Goal: Communication & Community: Answer question/provide support

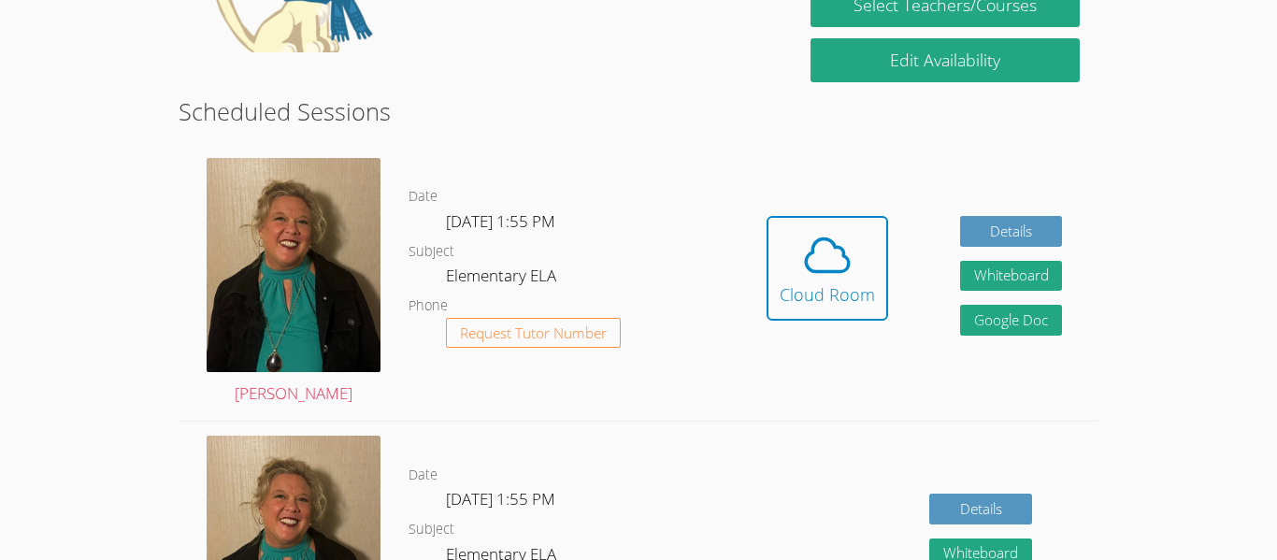
scroll to position [465, 0]
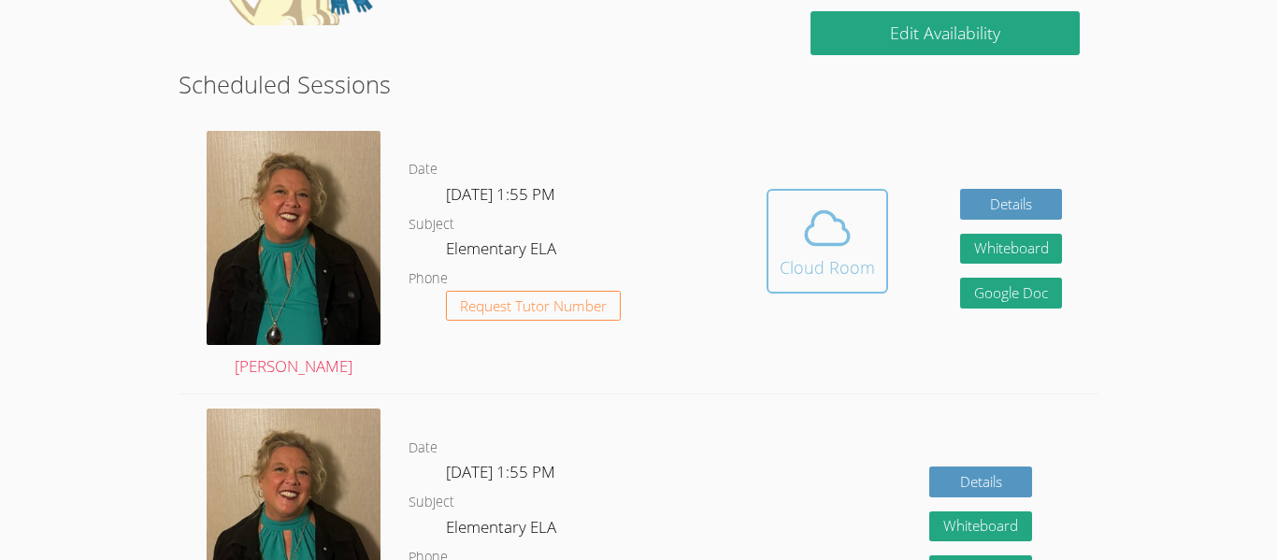
click at [837, 243] on icon at bounding box center [827, 228] width 52 height 52
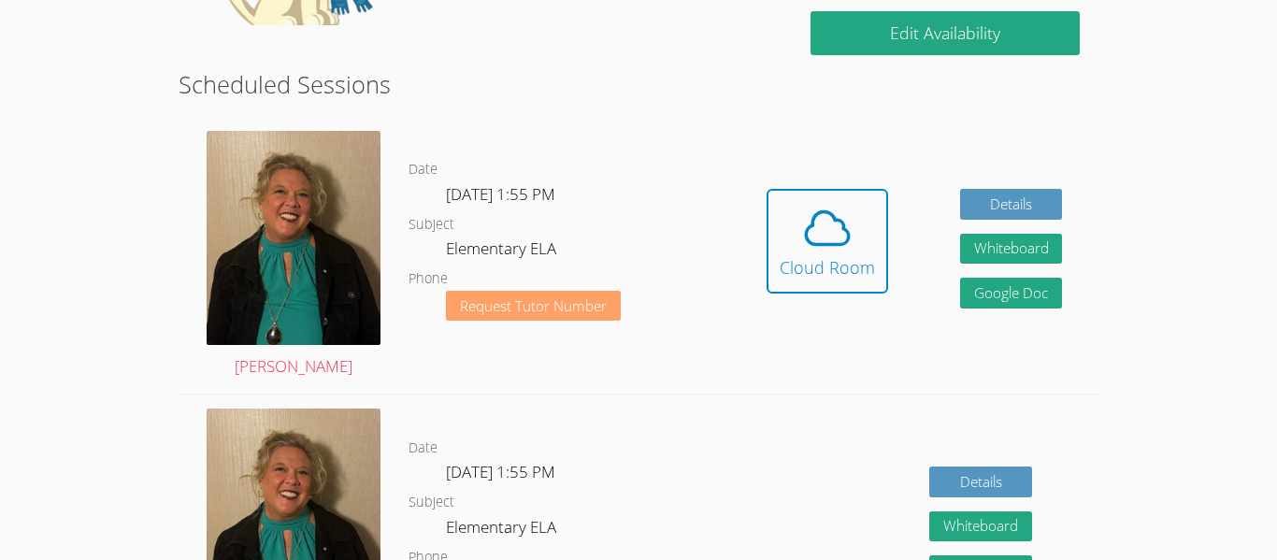
click at [590, 299] on span "Request Tutor Number" at bounding box center [533, 306] width 147 height 14
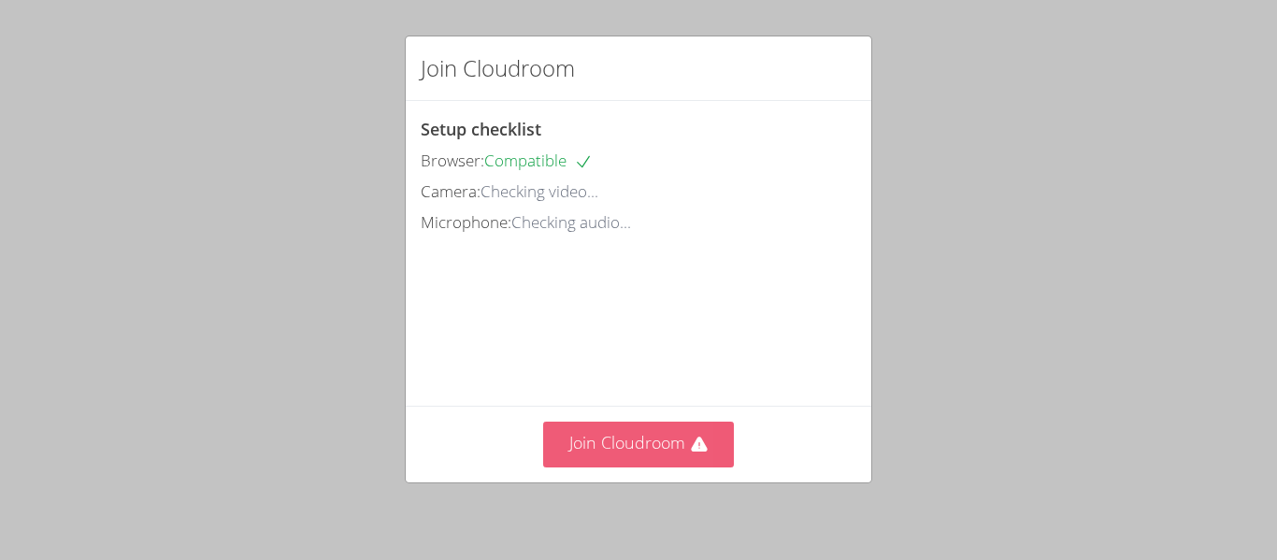
click at [604, 444] on button "Join Cloudroom" at bounding box center [639, 445] width 192 height 46
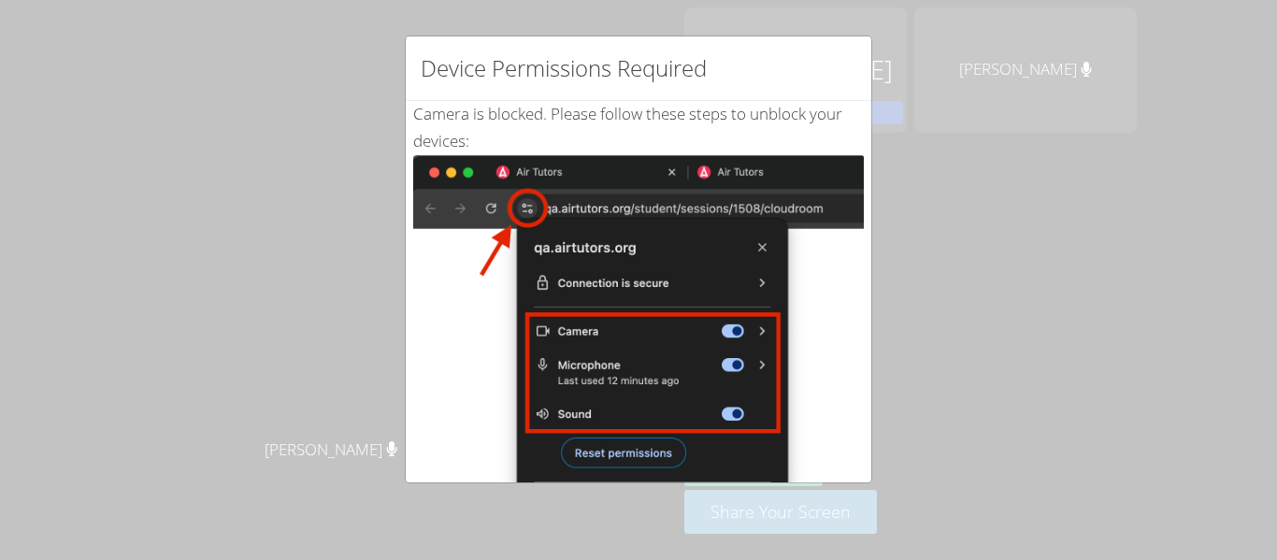
click at [374, 274] on div "Device Permissions Required Camera is blocked . Please follow these steps to un…" at bounding box center [638, 280] width 1277 height 560
click at [625, 435] on img at bounding box center [638, 366] width 451 height 423
click at [695, 335] on img at bounding box center [638, 366] width 451 height 423
click at [725, 307] on img at bounding box center [638, 366] width 451 height 423
click at [764, 257] on img at bounding box center [638, 366] width 451 height 423
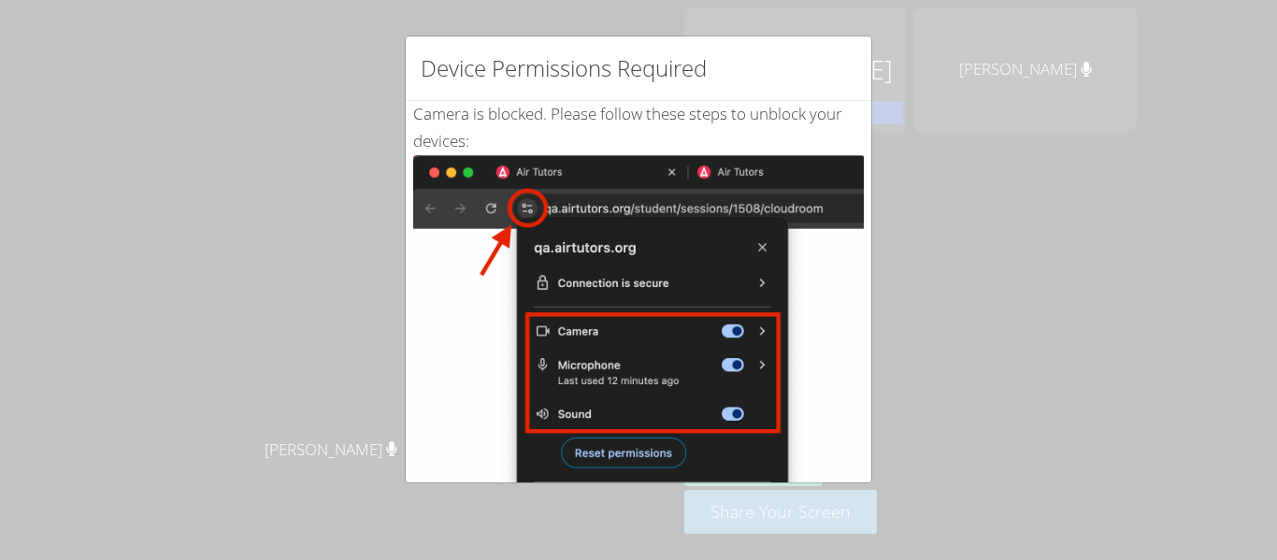
click at [752, 245] on img at bounding box center [638, 366] width 451 height 423
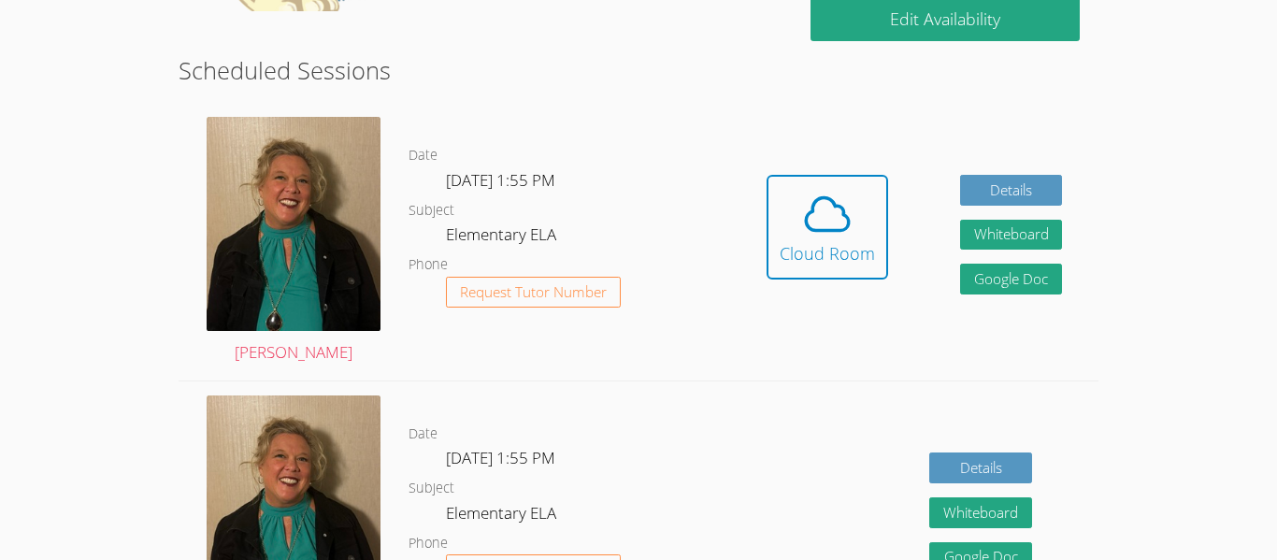
scroll to position [408, 0]
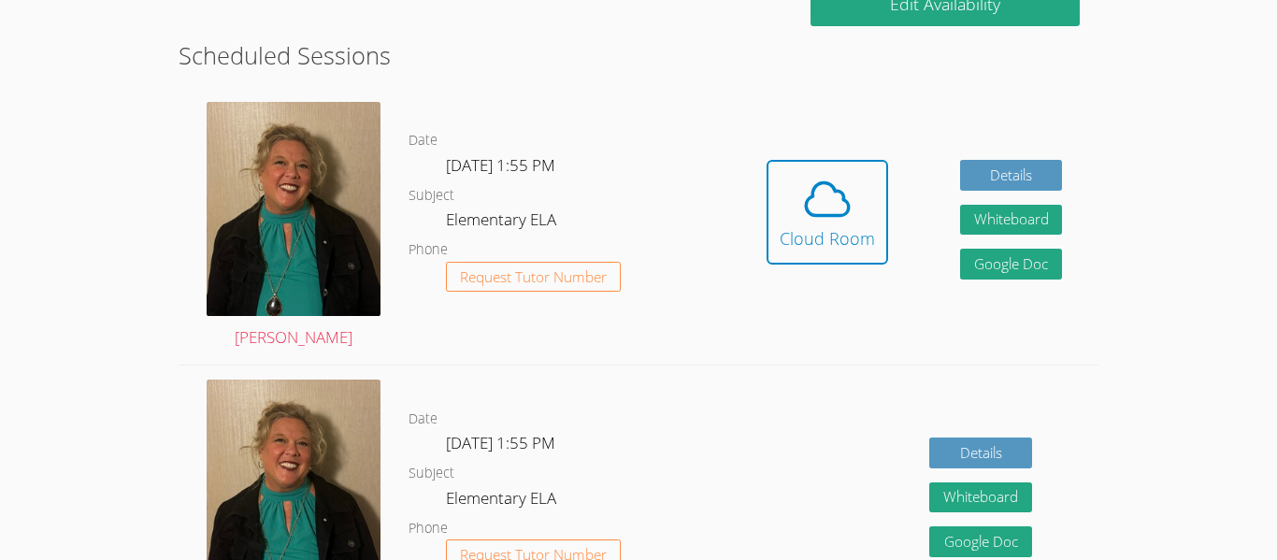
scroll to position [513, 0]
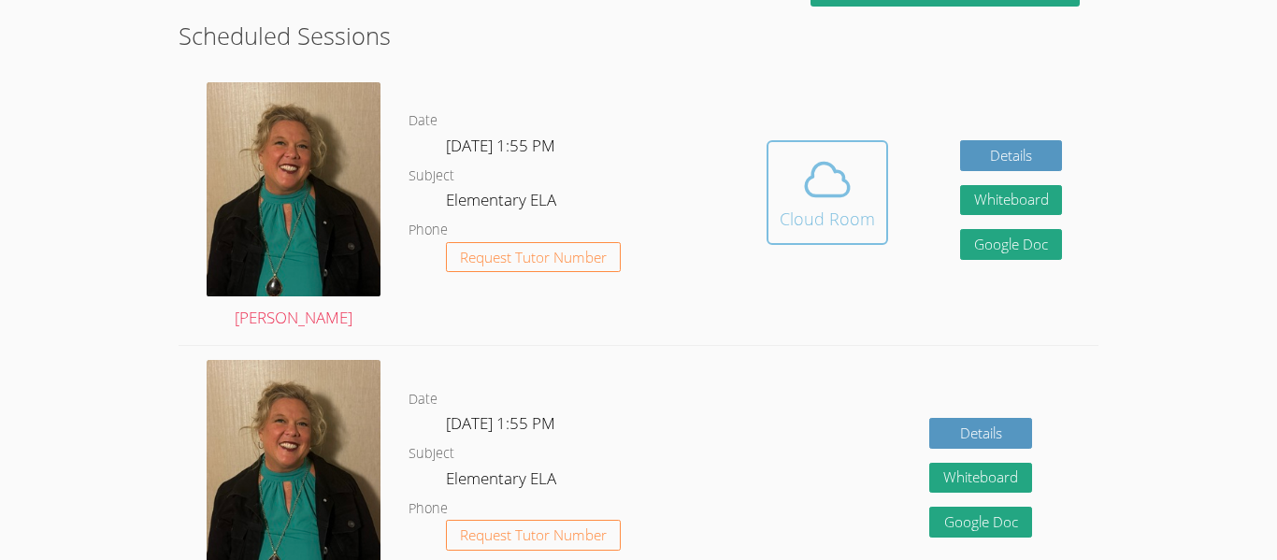
click at [844, 195] on icon at bounding box center [827, 180] width 43 height 33
click at [788, 203] on span at bounding box center [827, 179] width 95 height 52
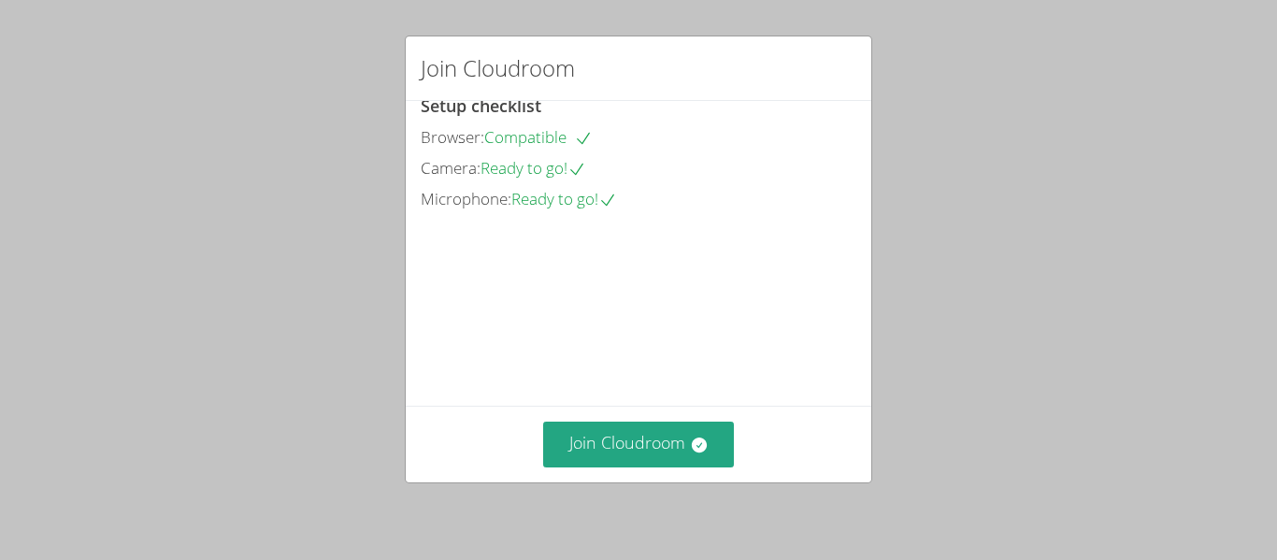
scroll to position [128, 0]
click at [939, 342] on div "Join Cloudroom Setup checklist Browser: Compatible Camera: Ready to go! Microph…" at bounding box center [638, 280] width 1277 height 560
click at [944, 235] on div "Join Cloudroom Setup checklist Browser: Compatible Camera: Ready to go! Microph…" at bounding box center [638, 280] width 1277 height 560
click at [721, 69] on div "Join Cloudroom" at bounding box center [639, 68] width 466 height 64
click at [742, 53] on div "Join Cloudroom" at bounding box center [639, 68] width 466 height 64
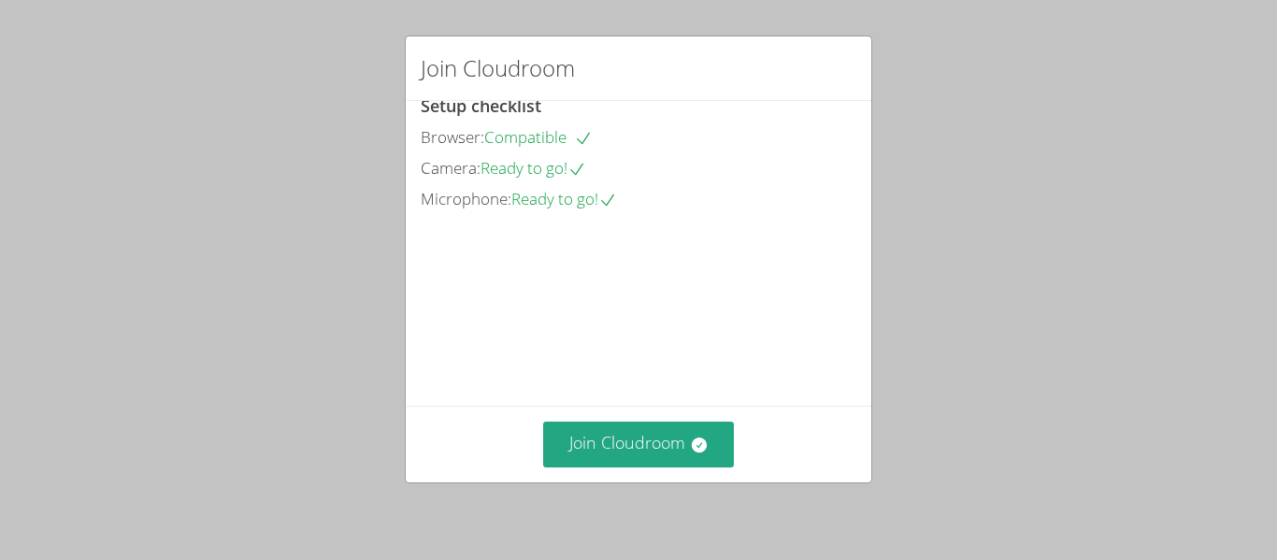
click at [732, 66] on div "Join Cloudroom" at bounding box center [639, 68] width 466 height 64
click at [353, 157] on div "Join Cloudroom Setup checklist Browser: Compatible Camera: Ready to go! Microph…" at bounding box center [638, 280] width 1277 height 560
click at [663, 453] on button "Join Cloudroom" at bounding box center [639, 445] width 192 height 46
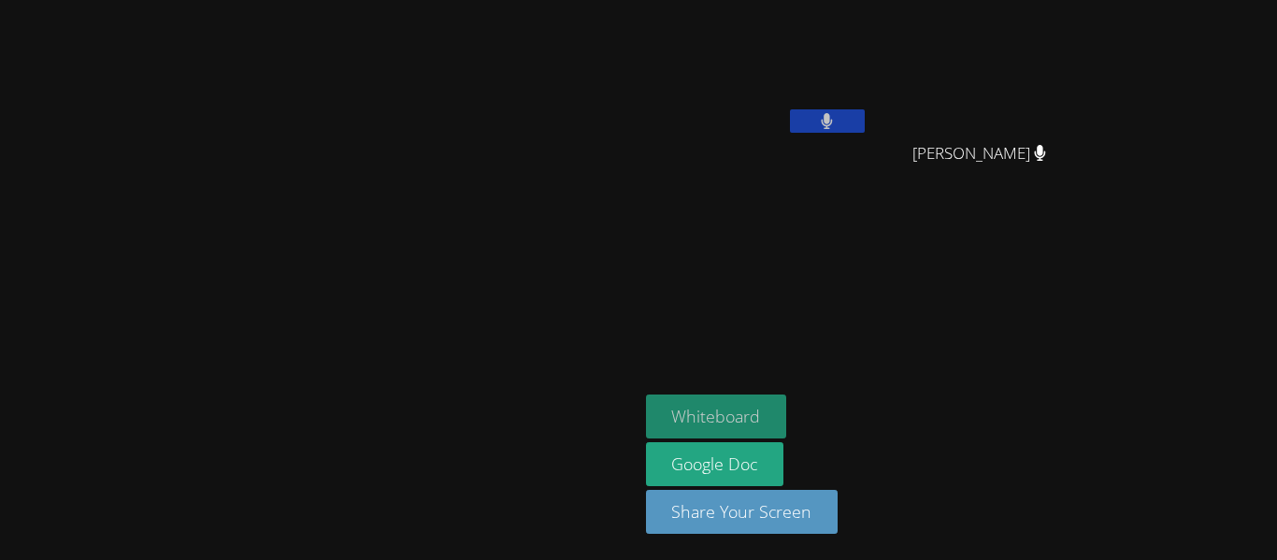
click at [787, 416] on button "Whiteboard" at bounding box center [716, 416] width 141 height 44
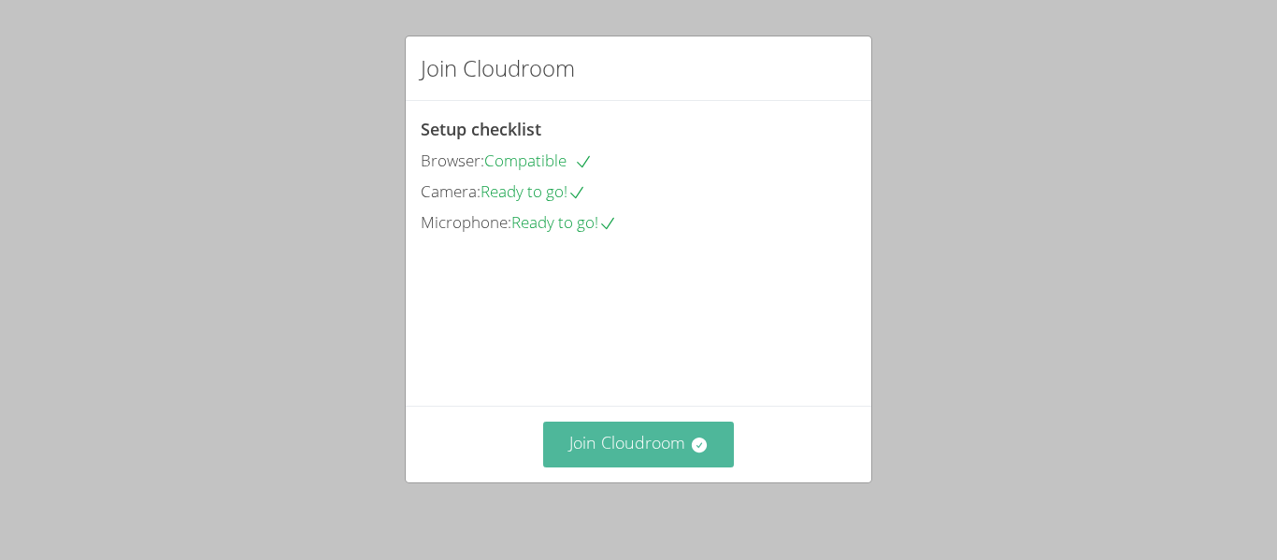
click at [637, 460] on button "Join Cloudroom" at bounding box center [639, 445] width 192 height 46
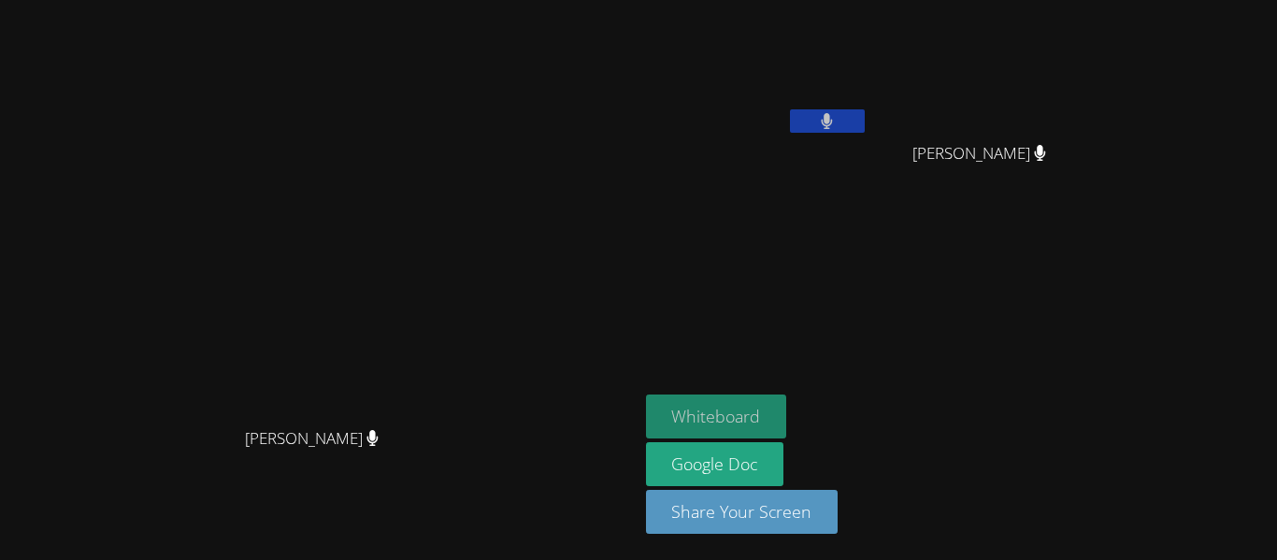
click at [787, 399] on button "Whiteboard" at bounding box center [716, 416] width 141 height 44
